Goal: Information Seeking & Learning: Check status

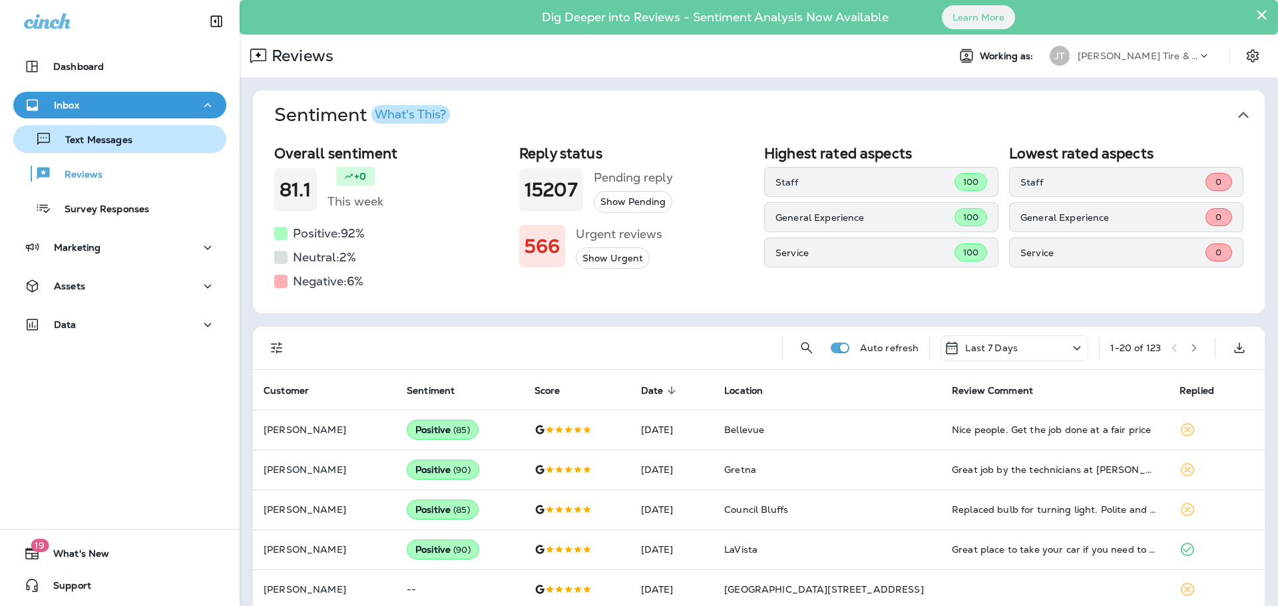
click at [116, 147] on div "Text Messages" at bounding box center [76, 139] width 114 height 20
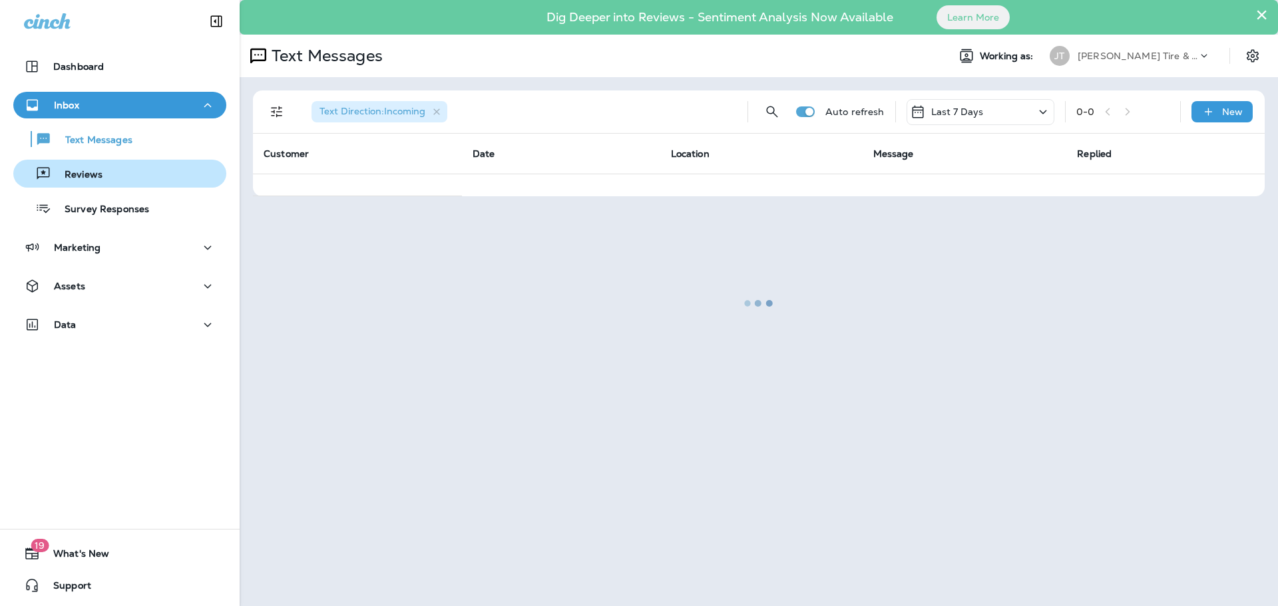
click at [106, 170] on div "Reviews" at bounding box center [120, 174] width 202 height 20
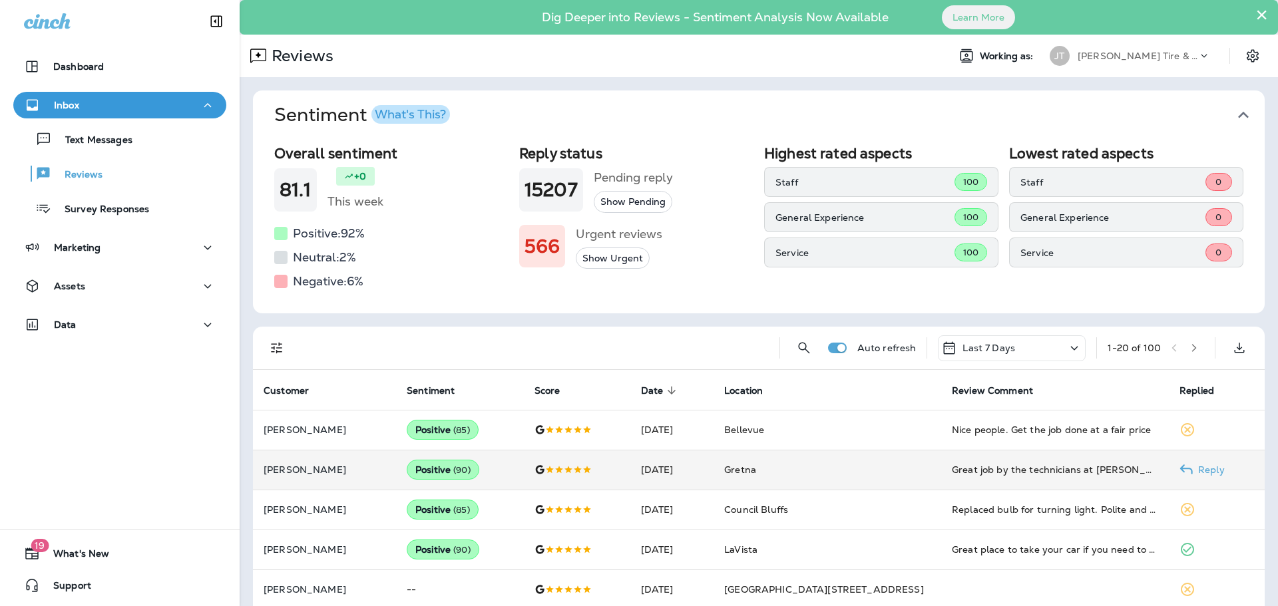
click at [941, 480] on td "Great job by the technicians at [PERSON_NAME] Tire. Very knowledeable and profe…" at bounding box center [1055, 470] width 228 height 40
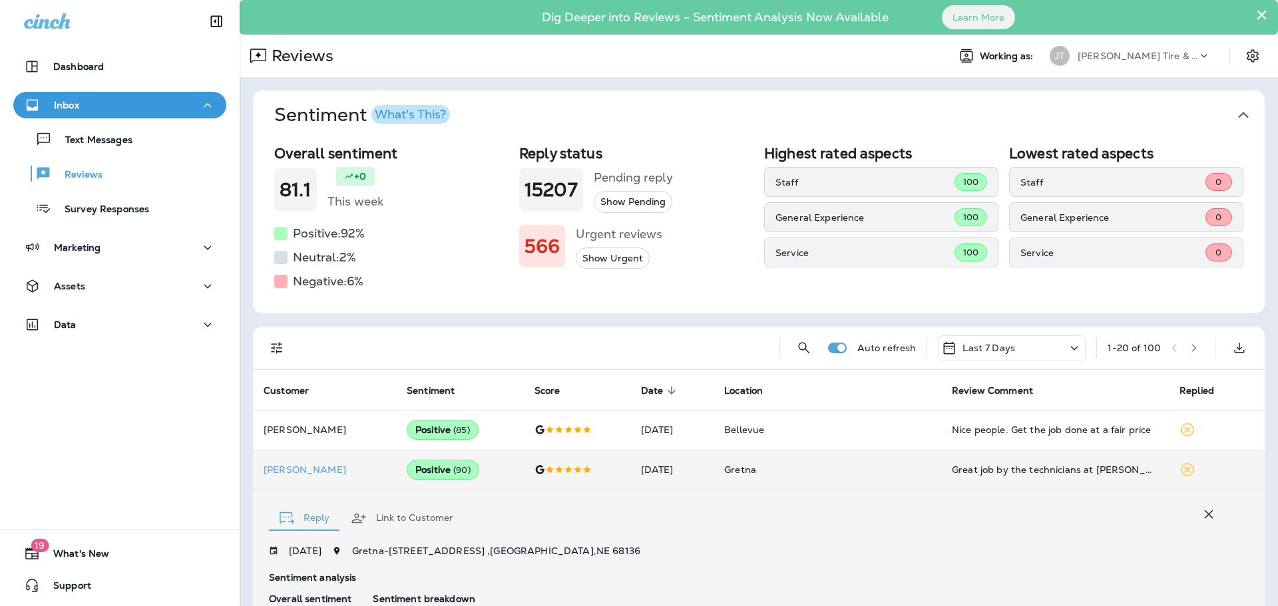
scroll to position [289, 0]
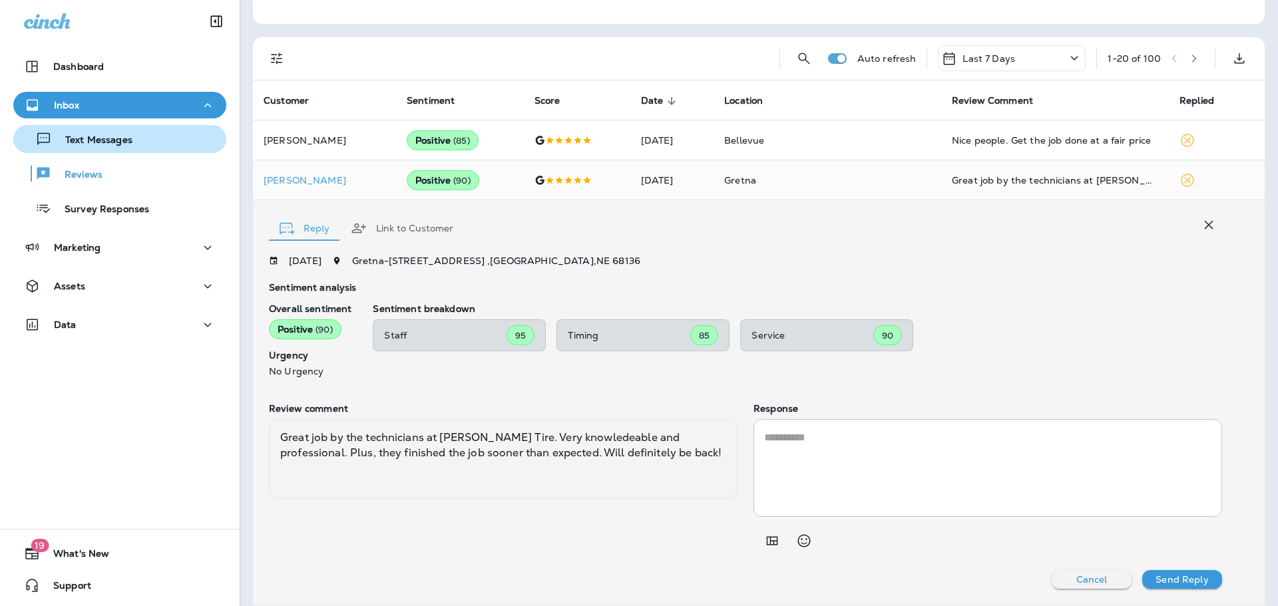
click at [97, 136] on p "Text Messages" at bounding box center [92, 140] width 81 height 13
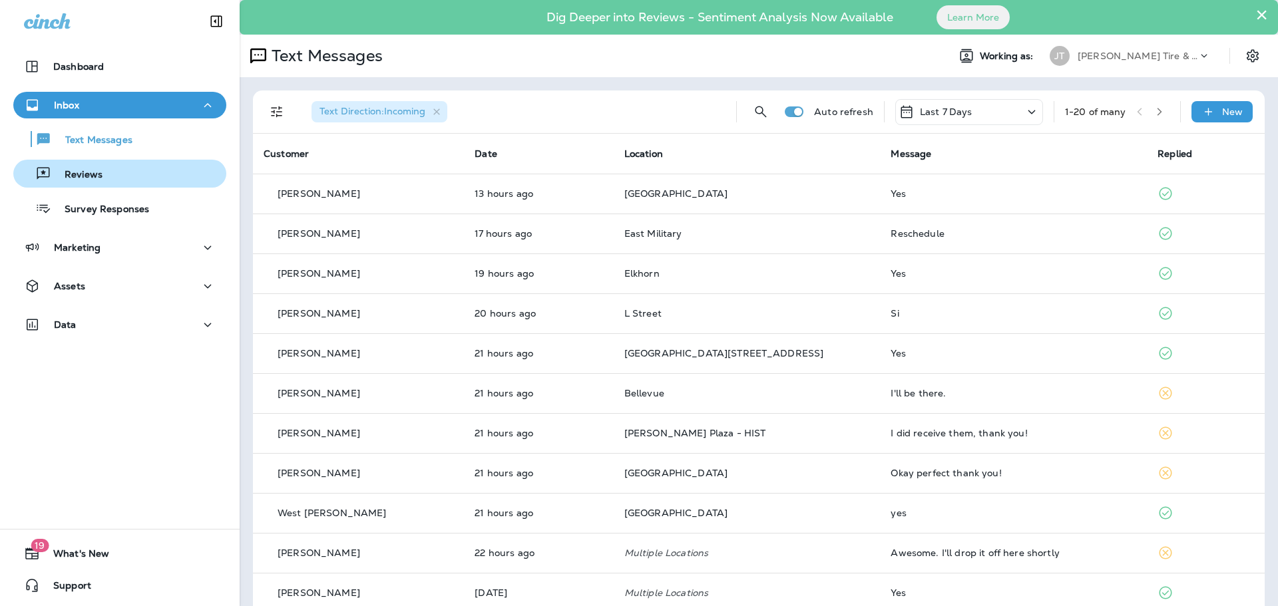
click at [99, 184] on button "Reviews" at bounding box center [119, 174] width 213 height 28
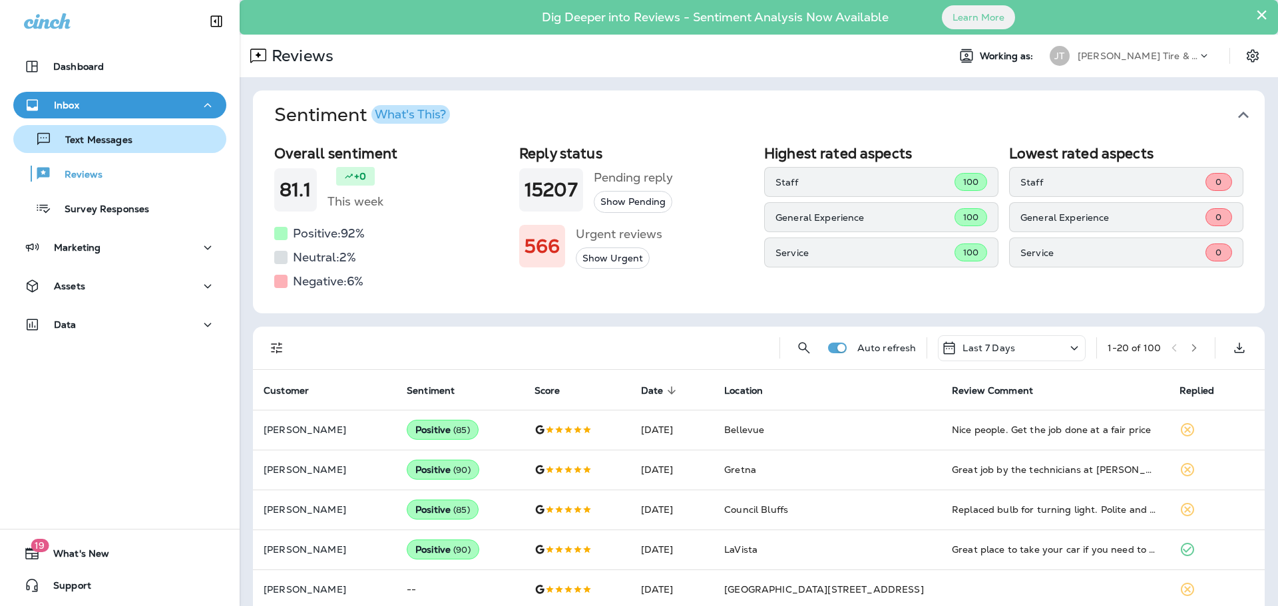
click at [100, 144] on p "Text Messages" at bounding box center [92, 140] width 81 height 13
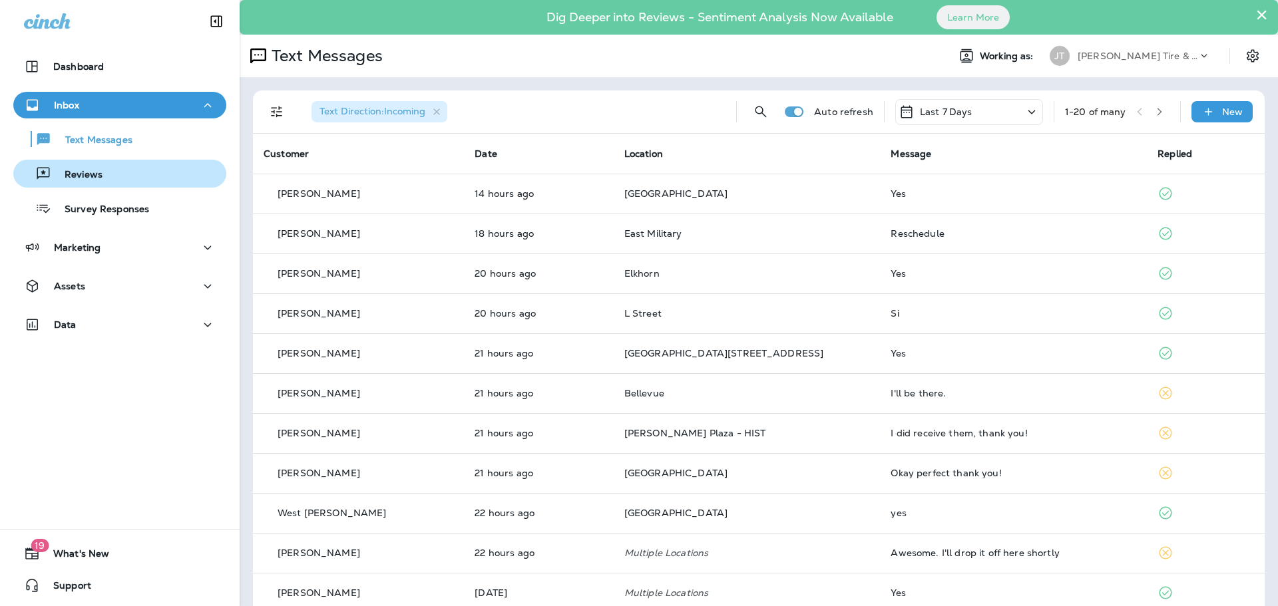
click at [110, 166] on div "Reviews" at bounding box center [120, 174] width 202 height 20
